Goal: Task Accomplishment & Management: Manage account settings

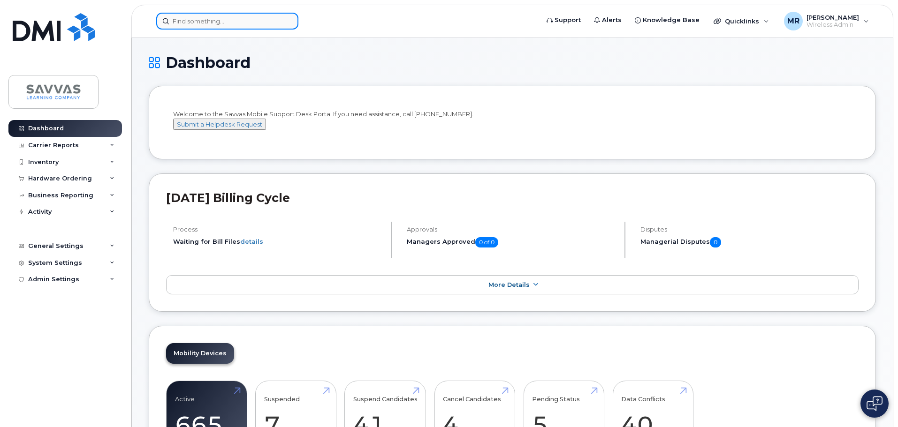
click at [219, 17] on input at bounding box center [227, 21] width 142 height 17
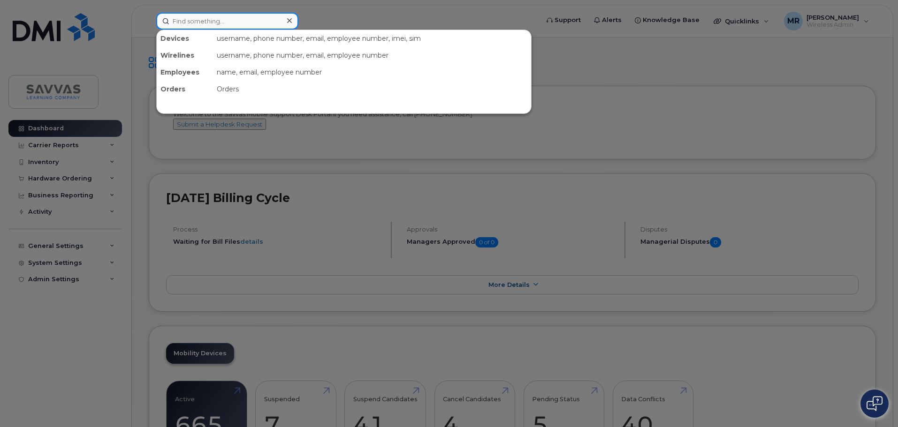
paste input "[PERSON_NAME]"
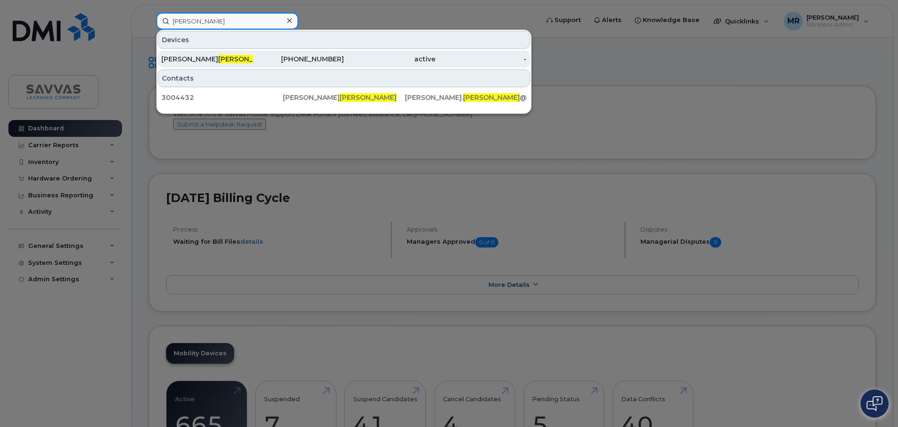
type input "[PERSON_NAME]"
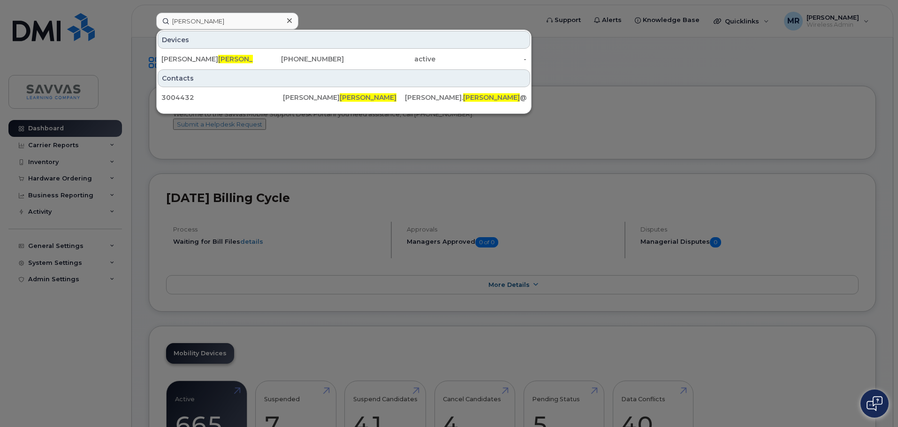
drag, startPoint x: 249, startPoint y: 60, endPoint x: 254, endPoint y: 76, distance: 17.2
click at [249, 59] on div "[PERSON_NAME]" at bounding box center [206, 58] width 91 height 9
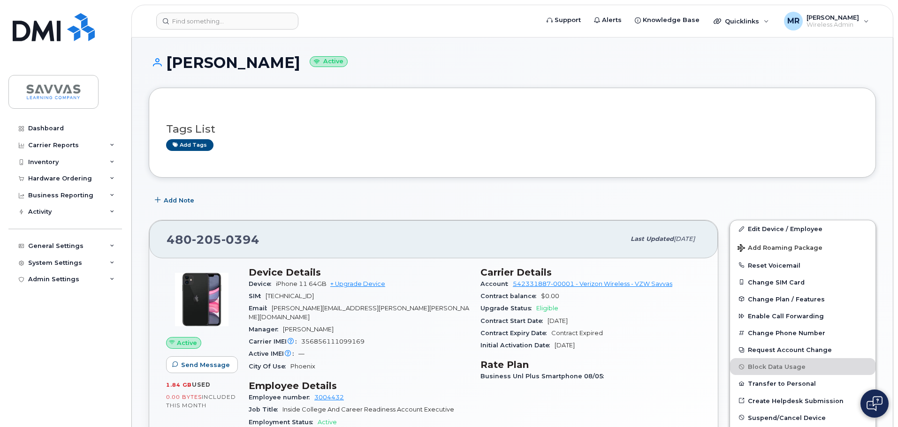
scroll to position [47, 0]
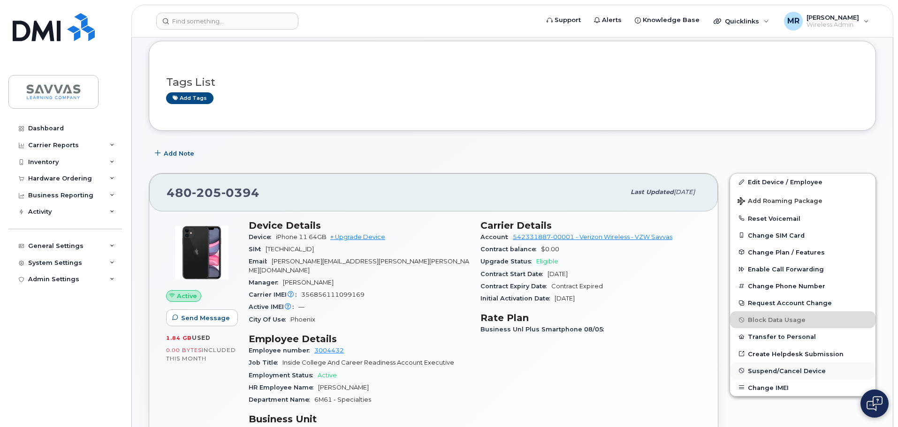
drag, startPoint x: 897, startPoint y: 131, endPoint x: 770, endPoint y: 371, distance: 272.3
click at [768, 372] on div "Edit Device / Employee Add Roaming Package Reset Voicemail Change SIM Card Chan…" at bounding box center [802, 284] width 146 height 223
click at [780, 368] on span "Suspend/Cancel Device" at bounding box center [787, 370] width 78 height 7
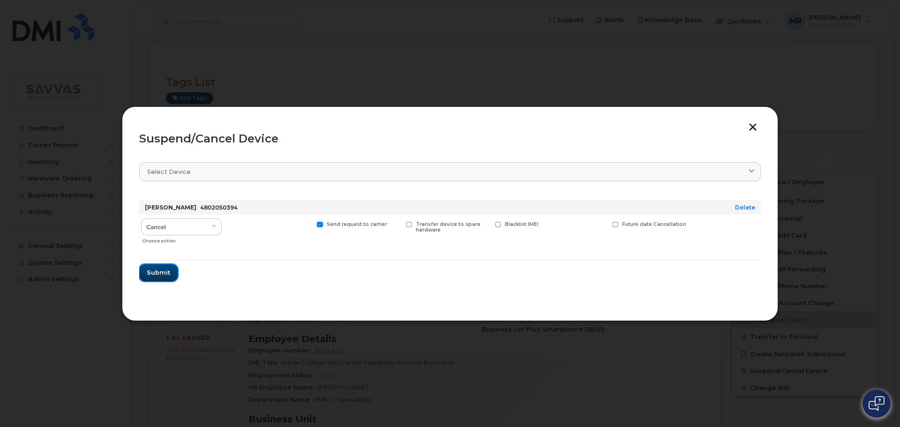
click at [154, 274] on span "Submit" at bounding box center [158, 272] width 23 height 9
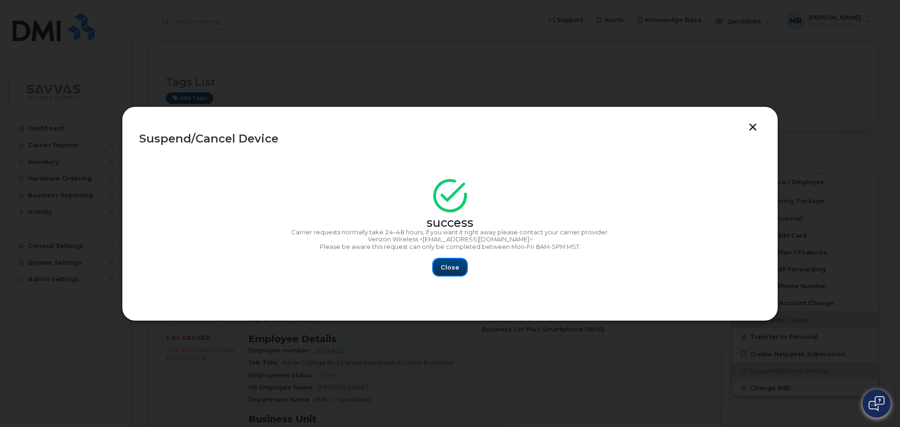
click at [443, 264] on span "Close" at bounding box center [450, 267] width 19 height 9
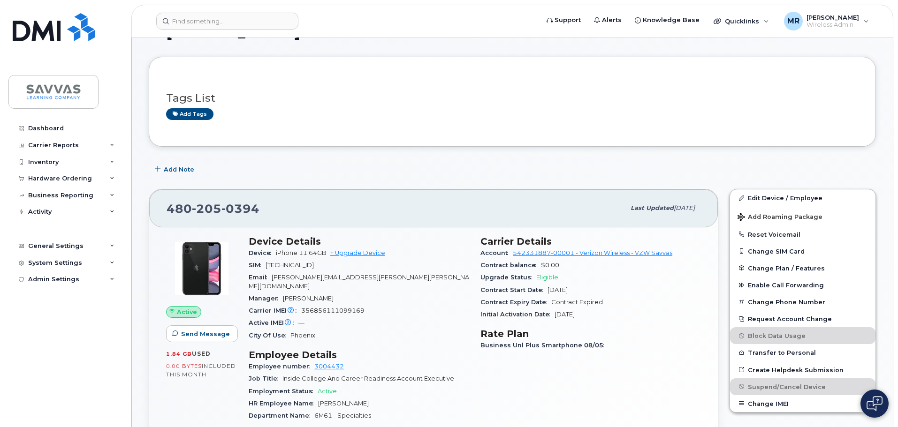
scroll to position [0, 0]
